Goal: Transaction & Acquisition: Book appointment/travel/reservation

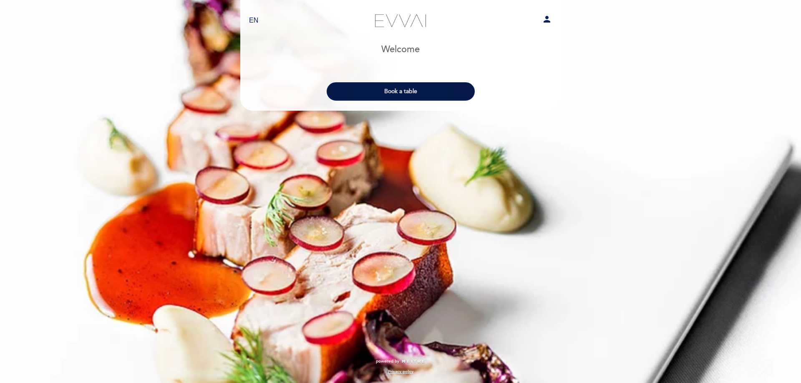
click at [401, 95] on button "Book a table" at bounding box center [401, 91] width 148 height 18
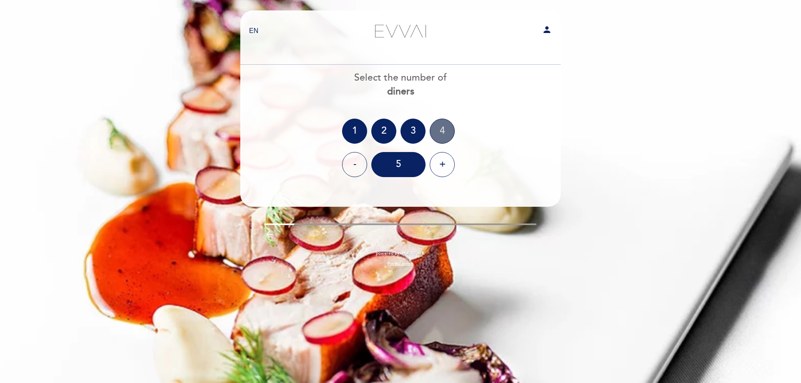
click at [448, 130] on div "4" at bounding box center [442, 130] width 25 height 25
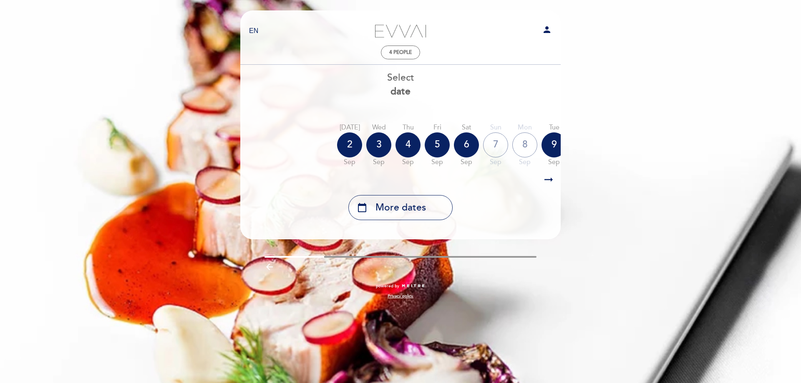
click at [496, 142] on div "7" at bounding box center [495, 144] width 25 height 25
click at [348, 149] on div "2" at bounding box center [349, 144] width 25 height 25
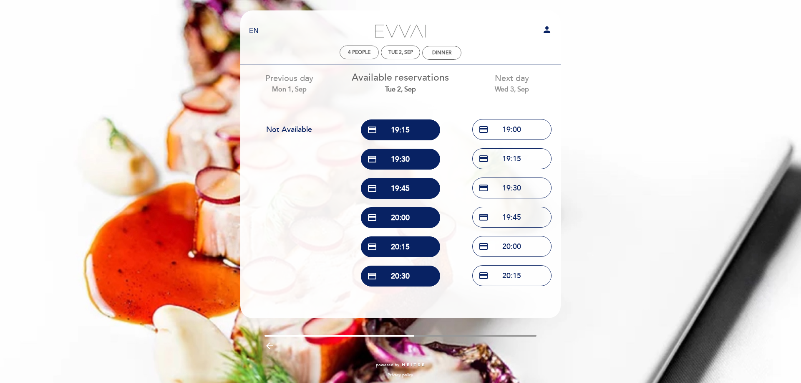
click at [503, 81] on div "Next day Wed 3, Sep" at bounding box center [511, 83] width 99 height 21
click at [510, 101] on div "Next day Wed 3, Sep credit_card 19:00 credit_card 19:15 credit_card 19:30 credi…" at bounding box center [511, 177] width 111 height 225
click at [446, 53] on div "Dinner" at bounding box center [441, 53] width 19 height 6
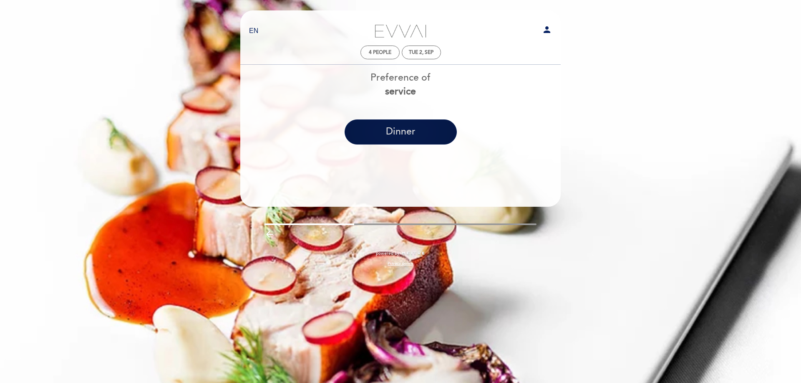
click at [412, 129] on button "Dinner" at bounding box center [401, 131] width 112 height 25
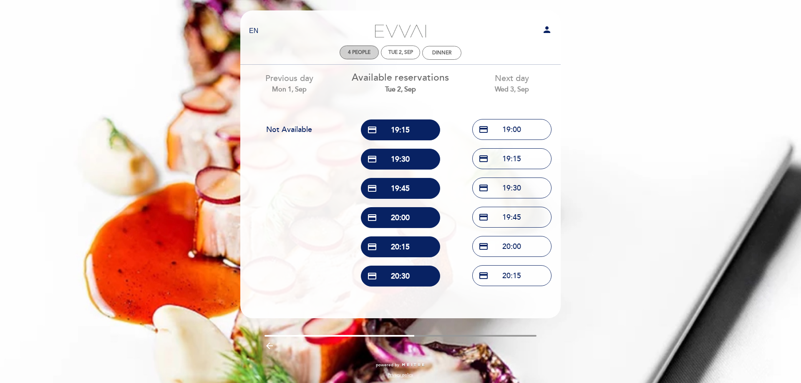
click at [356, 50] on span "4 people" at bounding box center [359, 52] width 23 height 6
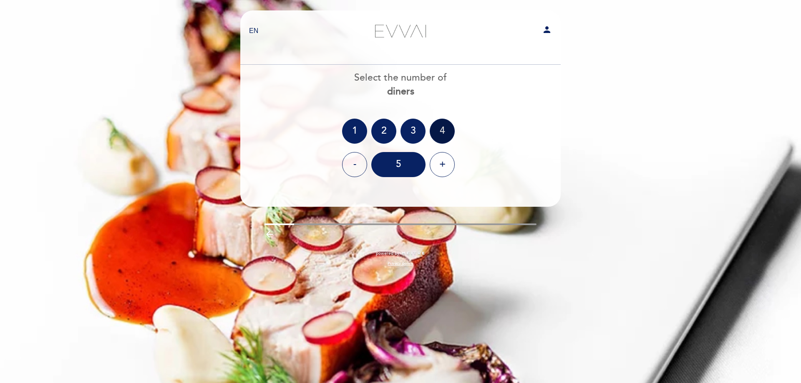
click at [437, 128] on div "4" at bounding box center [442, 130] width 25 height 25
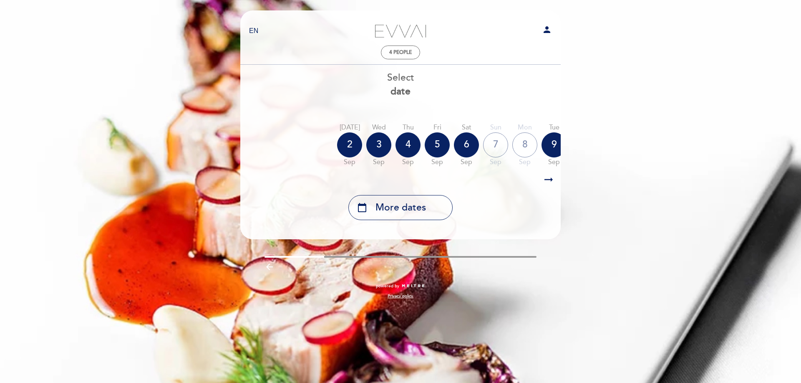
click at [547, 179] on icon "arrow_right_alt" at bounding box center [548, 180] width 13 height 18
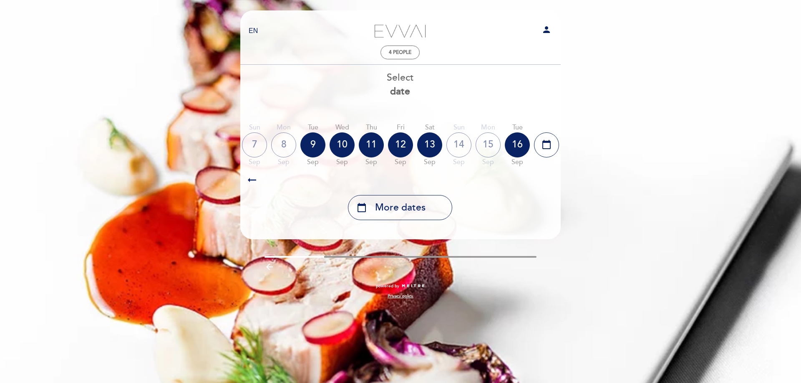
click at [547, 179] on icon "arrow_right_alt" at bounding box center [548, 180] width 13 height 18
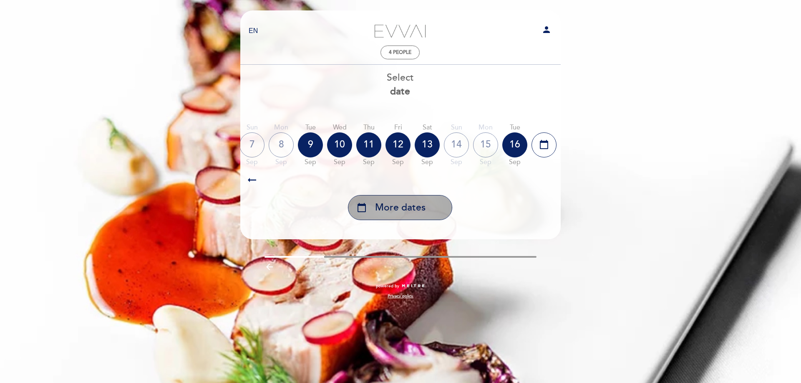
click at [417, 201] on span "More dates" at bounding box center [400, 208] width 50 height 14
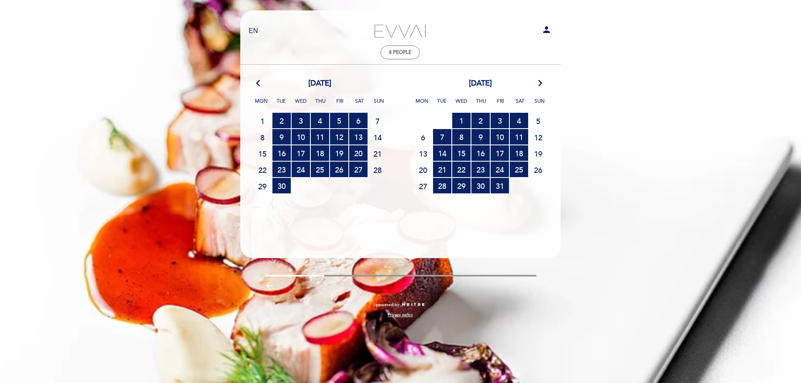
click at [541, 80] on icon "arrow_forward_ios" at bounding box center [541, 83] width 8 height 11
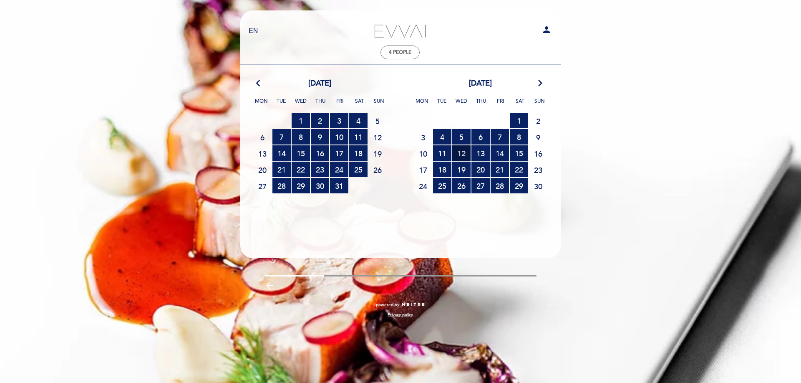
click at [463, 151] on span "12 RESERVATIONS AVAILABLE" at bounding box center [461, 152] width 18 height 15
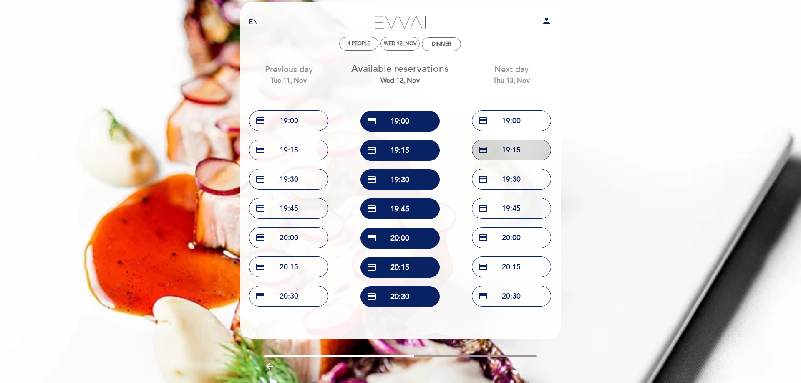
scroll to position [0, 0]
